Goal: Task Accomplishment & Management: Use online tool/utility

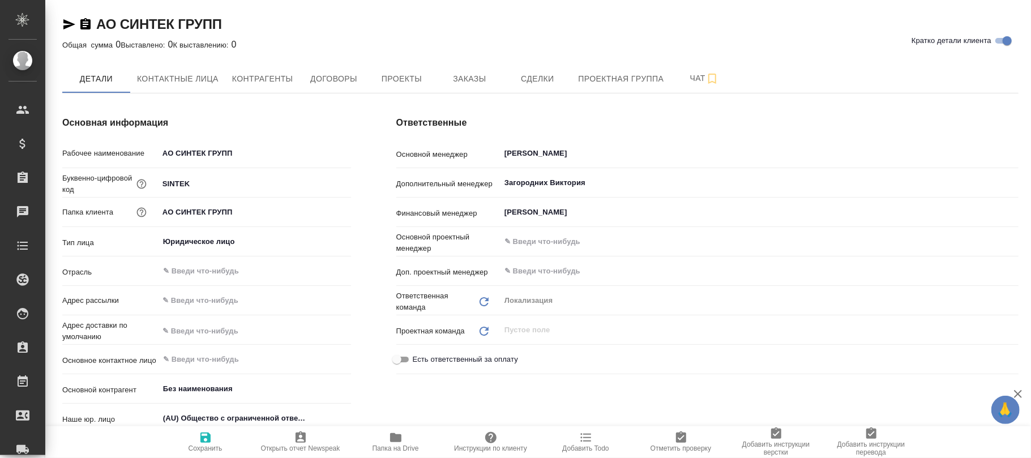
type textarea "x"
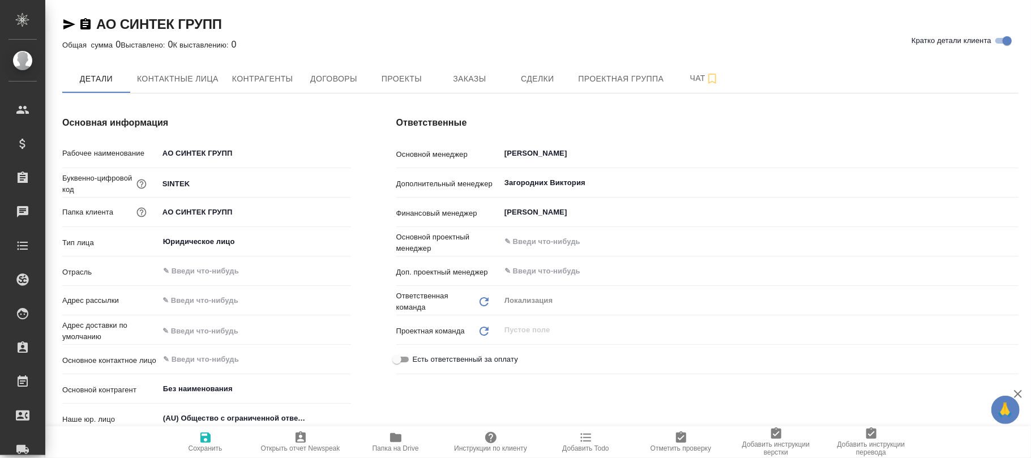
type textarea "x"
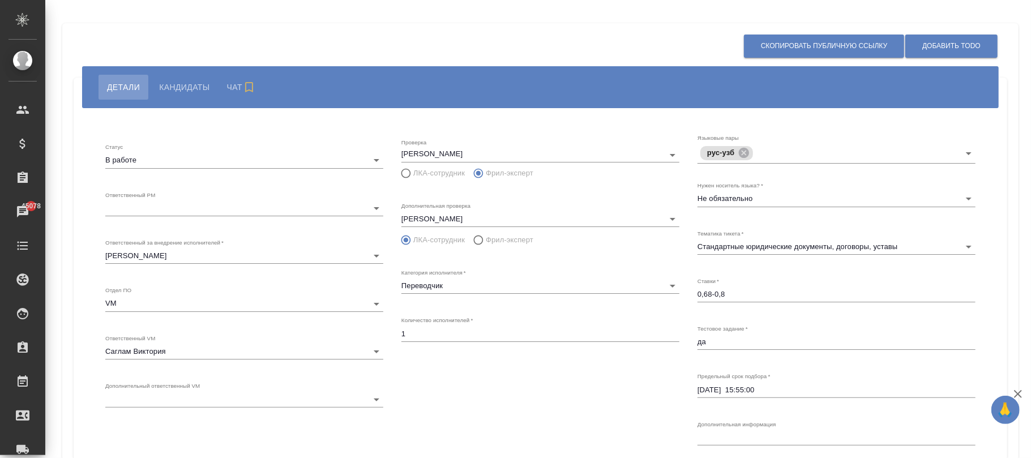
click at [207, 205] on body "🙏 .cls-1 fill:#fff; AWATERA [PERSON_NAME]fokina Клиенты Спецификации Заказы 450…" at bounding box center [515, 229] width 1031 height 458
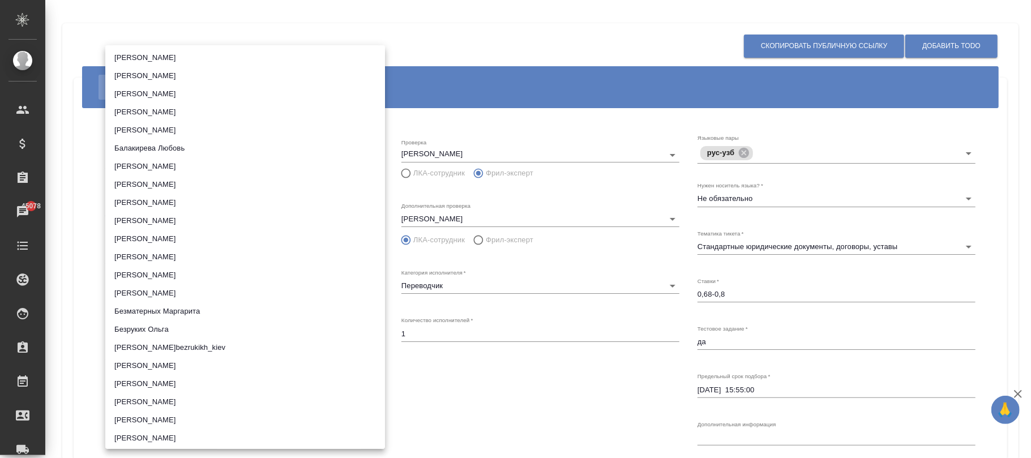
scroll to position [1811, 0]
click at [168, 135] on li "[PERSON_NAME]" at bounding box center [245, 131] width 280 height 18
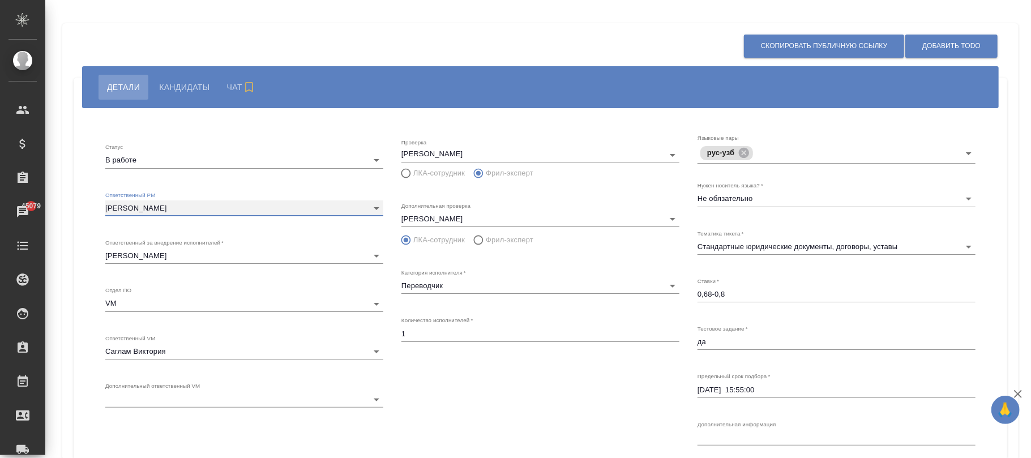
scroll to position [157, 0]
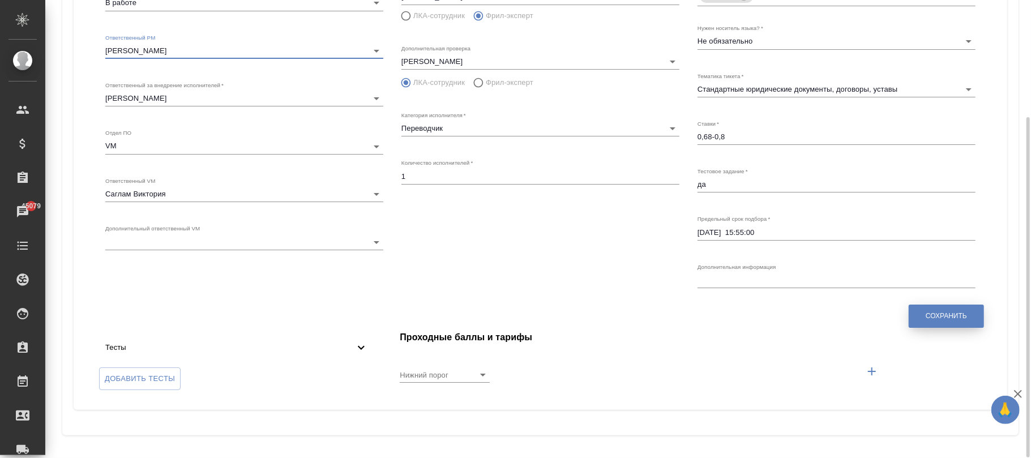
click at [949, 306] on button "Сохранить" at bounding box center [945, 315] width 75 height 23
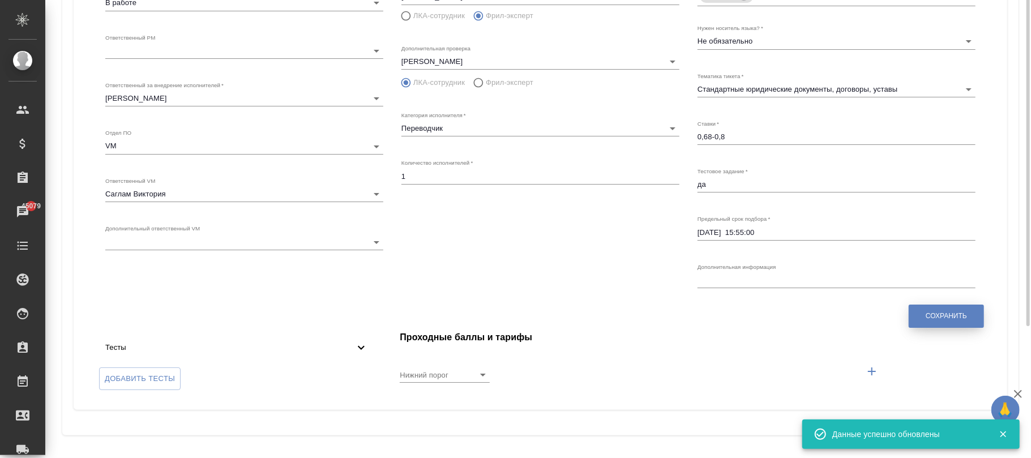
scroll to position [82, 0]
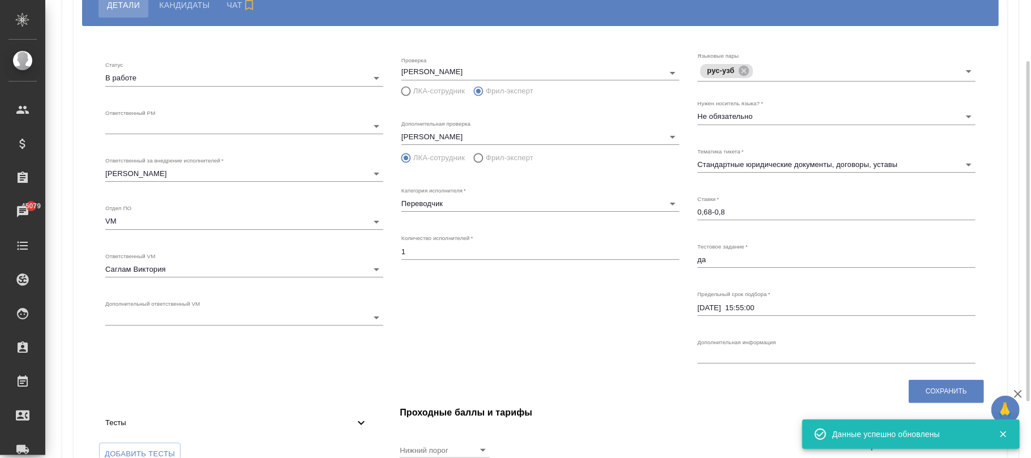
click at [223, 125] on body "🙏 .cls-1 fill:#fff; AWATERA [PERSON_NAME]fokina Клиенты Спецификации Заказы 450…" at bounding box center [515, 229] width 1031 height 458
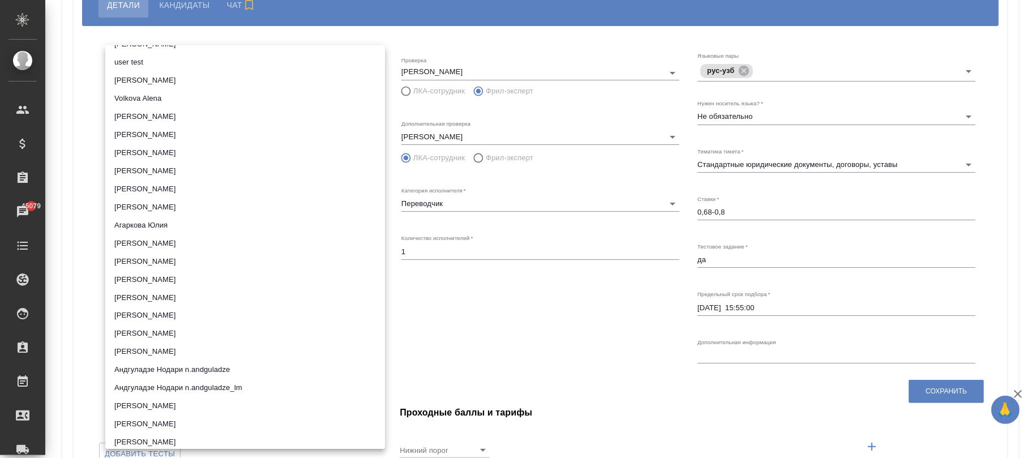
scroll to position [1585, 0]
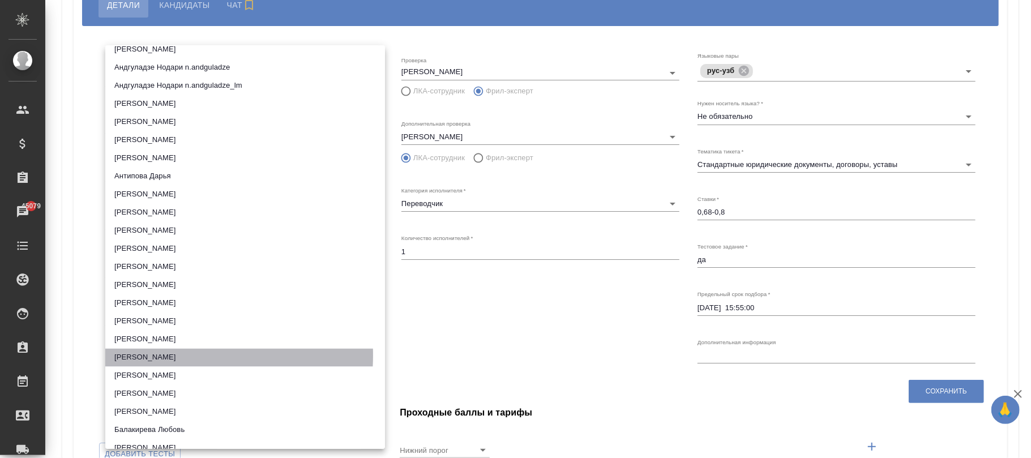
click at [160, 355] on li "[PERSON_NAME]" at bounding box center [245, 358] width 280 height 18
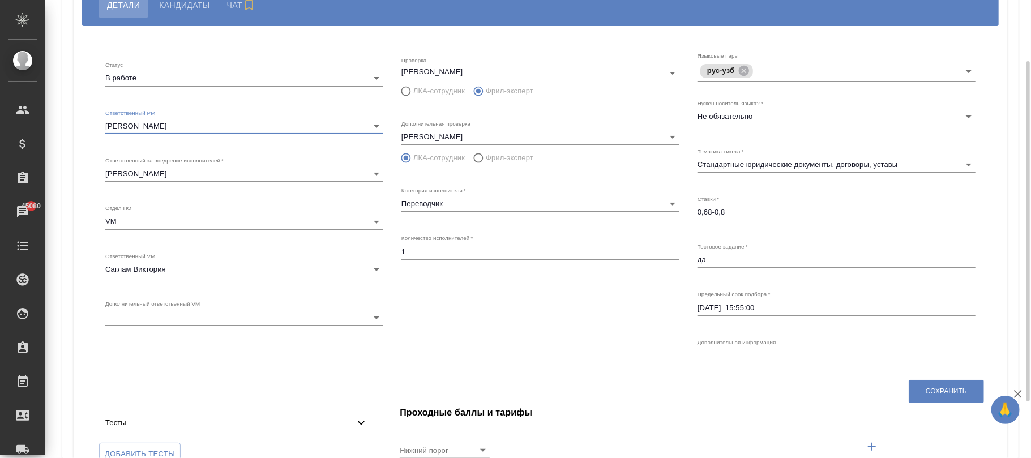
click at [496, 304] on div "Проверка [PERSON_NAME]-сотрудник Фрил-эксперт Дополнительная проверка [PERSON_N…" at bounding box center [540, 210] width 296 height 334
drag, startPoint x: 926, startPoint y: 383, endPoint x: 384, endPoint y: 234, distance: 562.3
click at [925, 383] on button "Сохранить" at bounding box center [945, 391] width 75 height 23
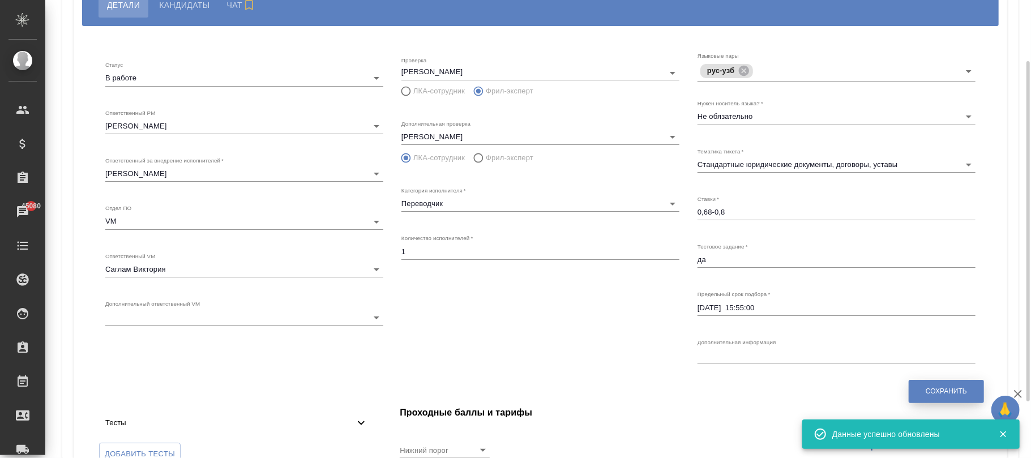
type input "5c20d9dc6b20bf2f1105a5ae"
